Goal: Information Seeking & Learning: Understand process/instructions

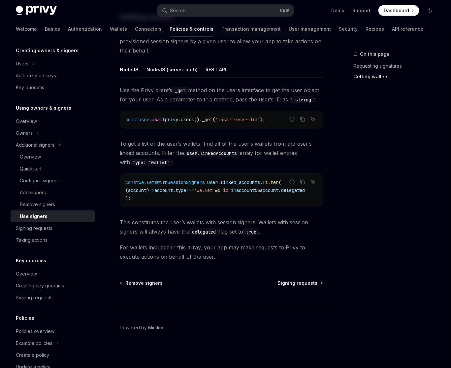
scroll to position [162, 0]
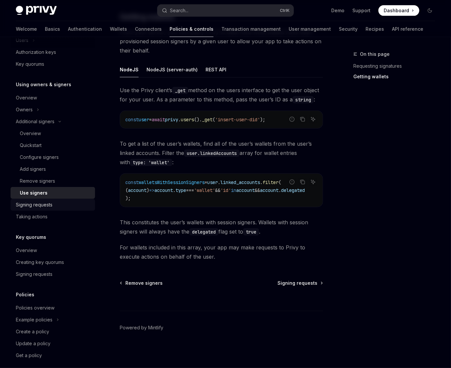
click at [47, 207] on div "Signing requests" at bounding box center [34, 205] width 37 height 8
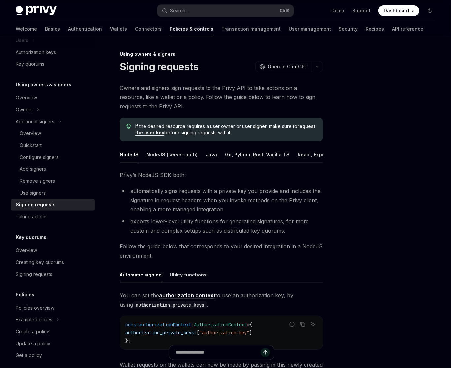
scroll to position [108, 0]
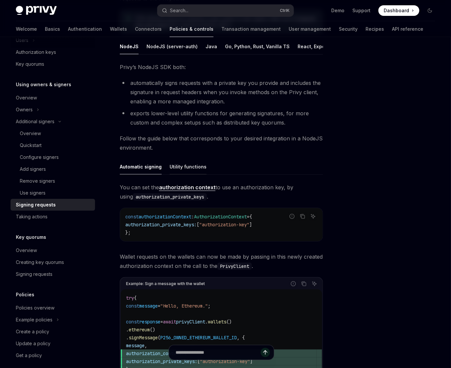
click at [179, 167] on button "Utility functions" at bounding box center [188, 167] width 37 height 16
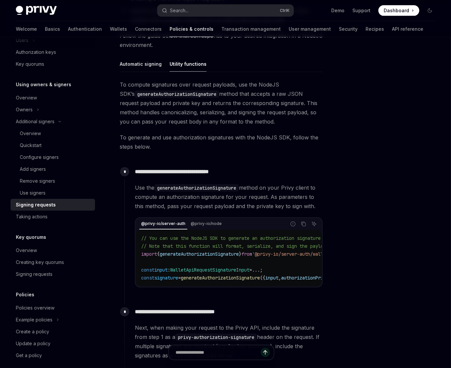
scroll to position [216, 0]
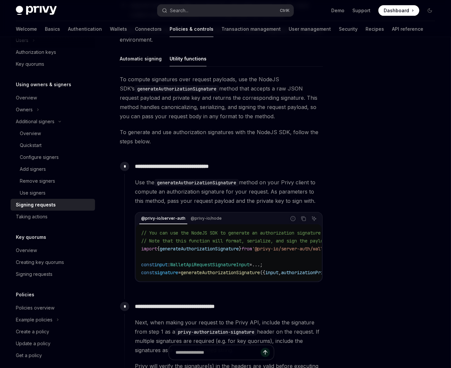
drag, startPoint x: 205, startPoint y: 283, endPoint x: 225, endPoint y: 281, distance: 19.3
click at [224, 281] on div "@privy-io/server-auth @privy-io/node Report incorrect code Copy Ask AI // You c…" at bounding box center [229, 247] width 188 height 70
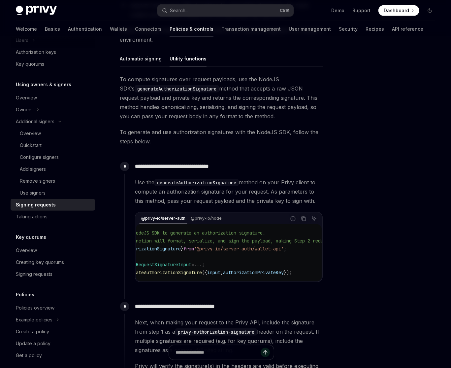
scroll to position [0, 57]
click at [140, 55] on button "Automatic signing" at bounding box center [141, 59] width 42 height 16
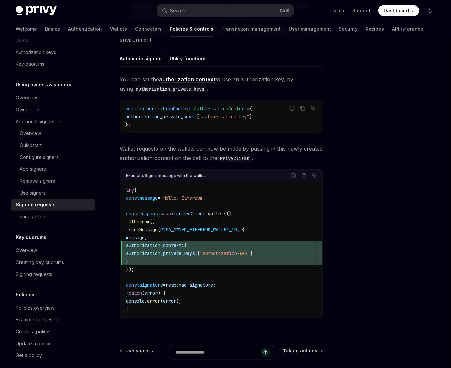
click at [187, 54] on button "Utility functions" at bounding box center [188, 59] width 37 height 16
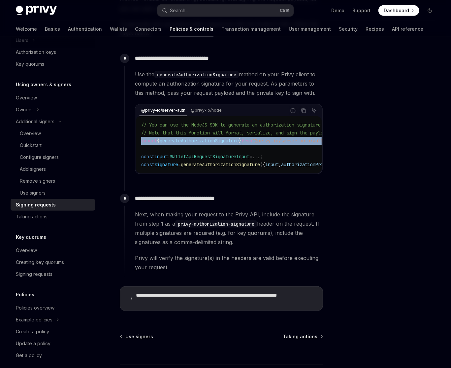
drag, startPoint x: 267, startPoint y: 141, endPoint x: 131, endPoint y: 143, distance: 136.1
click at [131, 143] on div "**********" at bounding box center [223, 117] width 199 height 133
copy span "import { generateAuthorizationSignature } from '@privy-io/server-auth/wallet-ap…"
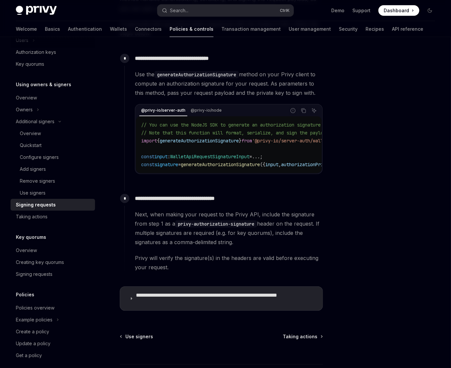
click at [216, 181] on div "**********" at bounding box center [223, 117] width 199 height 133
drag, startPoint x: 217, startPoint y: 175, endPoint x: 235, endPoint y: 173, distance: 18.6
click at [235, 173] on div "@privy-io/server-auth @privy-io/node Report incorrect code Copy Ask AI // You c…" at bounding box center [229, 139] width 188 height 70
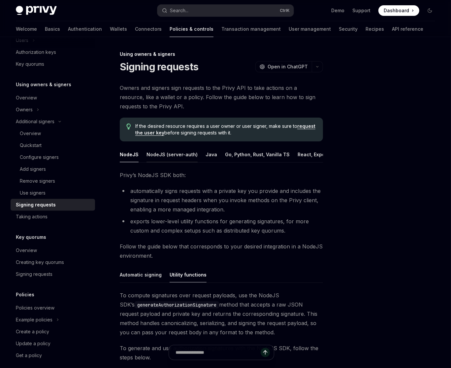
click at [188, 156] on button "NodeJS (server-auth)" at bounding box center [172, 155] width 51 height 16
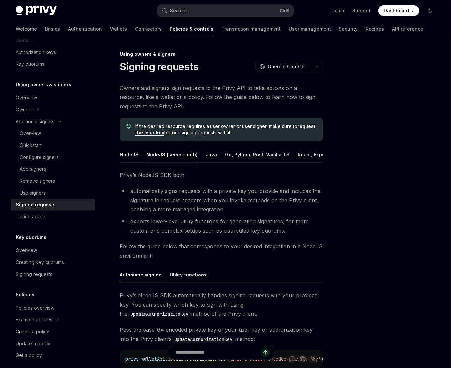
scroll to position [156, 0]
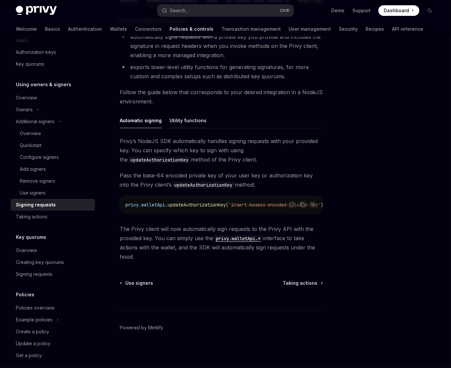
click at [183, 113] on button "Utility functions" at bounding box center [188, 121] width 37 height 16
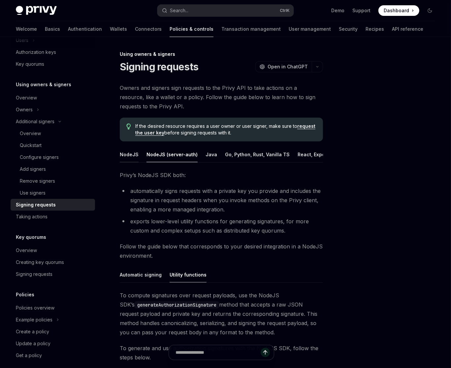
click at [122, 154] on button "NodeJS" at bounding box center [129, 155] width 19 height 16
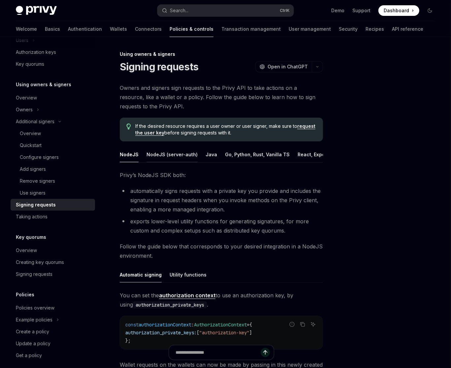
click at [156, 154] on button "NodeJS (server-auth)" at bounding box center [172, 155] width 51 height 16
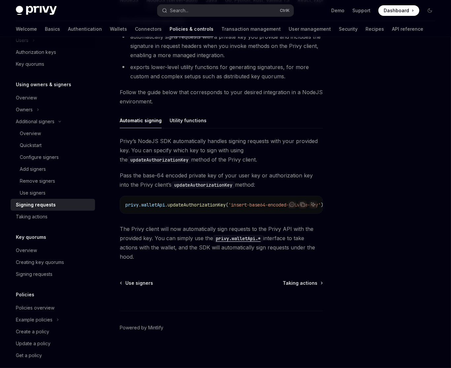
scroll to position [0, 26]
click at [189, 113] on button "Utility functions" at bounding box center [188, 121] width 37 height 16
type textarea "*"
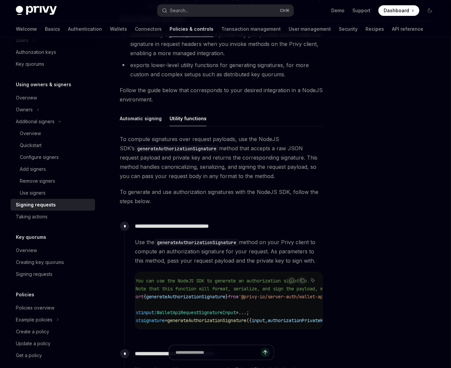
scroll to position [0, 16]
drag, startPoint x: 200, startPoint y: 327, endPoint x: 256, endPoint y: 324, distance: 56.2
click at [256, 324] on div "// You can use the NodeJS SDK to generate an authorization signature. // Note t…" at bounding box center [228, 300] width 187 height 57
click at [233, 296] on span "'@privy-io/server-auth/wallet-api'" at bounding box center [261, 297] width 90 height 6
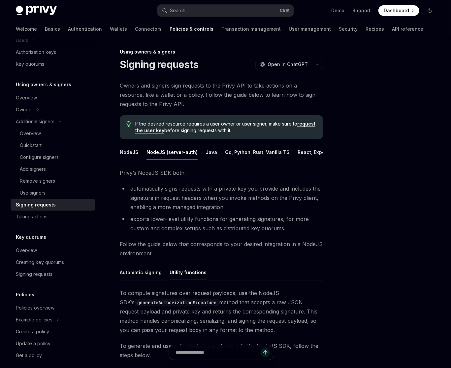
scroll to position [0, 0]
